Goal: Find contact information: Find contact information

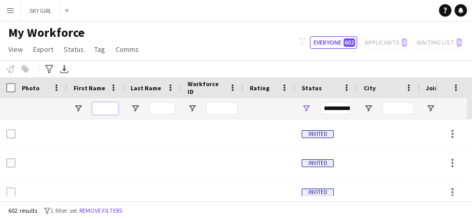
click at [98, 109] on input "First Name Filter Input" at bounding box center [105, 108] width 26 height 12
click at [160, 107] on input "Last Name Filter Input" at bounding box center [162, 108] width 26 height 12
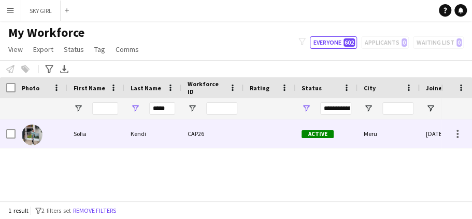
click at [197, 131] on div "CAP26" at bounding box center [212, 133] width 62 height 29
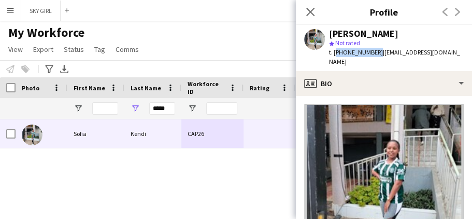
drag, startPoint x: 334, startPoint y: 53, endPoint x: 374, endPoint y: 55, distance: 40.5
click at [374, 55] on span "t. [PHONE_NUMBER]" at bounding box center [356, 52] width 54 height 8
copy span "[PHONE_NUMBER]"
click at [383, 51] on span "| [EMAIL_ADDRESS][DOMAIN_NAME]" at bounding box center [394, 56] width 131 height 17
click at [392, 37] on div "[PERSON_NAME]" at bounding box center [396, 33] width 135 height 9
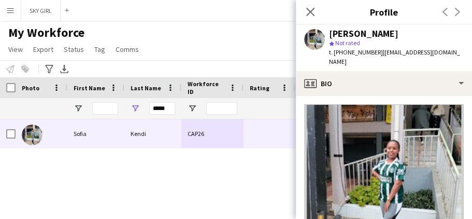
click at [379, 53] on span "| [EMAIL_ADDRESS][DOMAIN_NAME]" at bounding box center [394, 56] width 131 height 17
click at [308, 11] on icon at bounding box center [310, 12] width 10 height 10
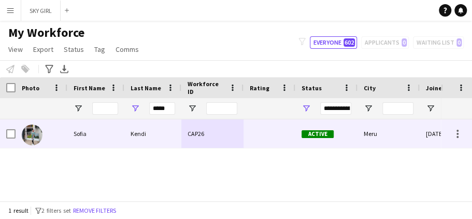
click at [260, 129] on div at bounding box center [270, 133] width 52 height 29
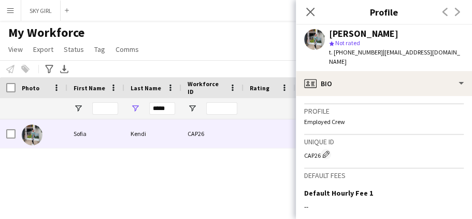
scroll to position [486, 0]
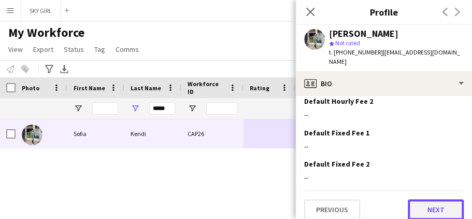
click at [418, 201] on button "Next" at bounding box center [436, 209] width 56 height 21
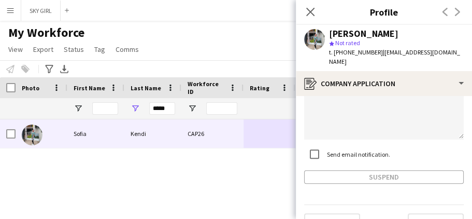
scroll to position [140, 0]
click at [310, 11] on icon at bounding box center [310, 12] width 10 height 10
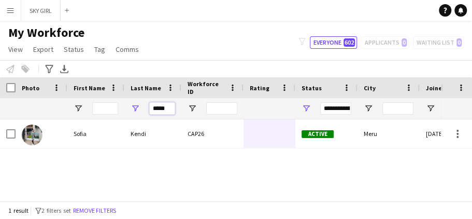
click at [168, 108] on input "*****" at bounding box center [162, 108] width 26 height 12
type input "*"
type input "*****"
